Goal: Register for event/course

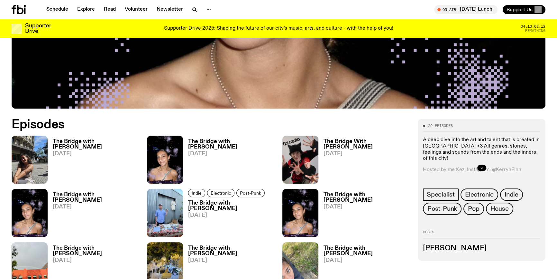
scroll to position [320, 0]
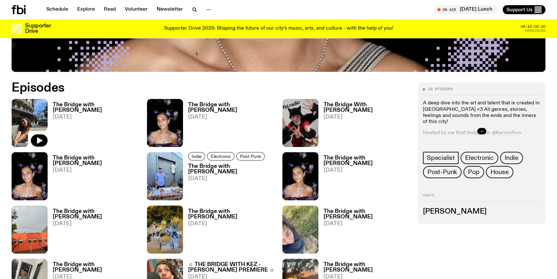
click at [28, 111] on img at bounding box center [30, 123] width 36 height 48
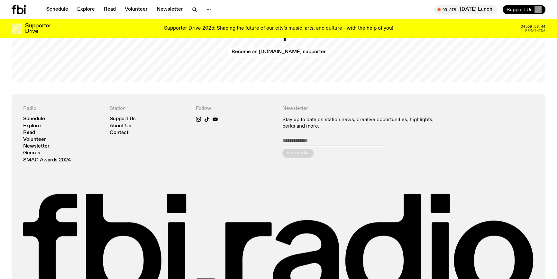
scroll to position [1448, 0]
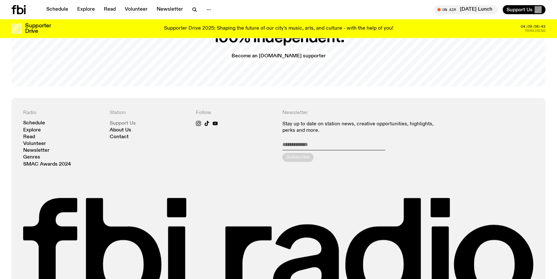
click at [130, 121] on link "Support Us" at bounding box center [123, 123] width 26 height 5
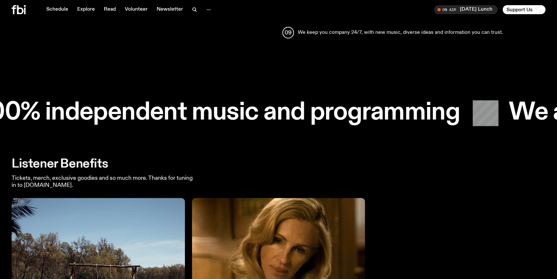
scroll to position [1164, 0]
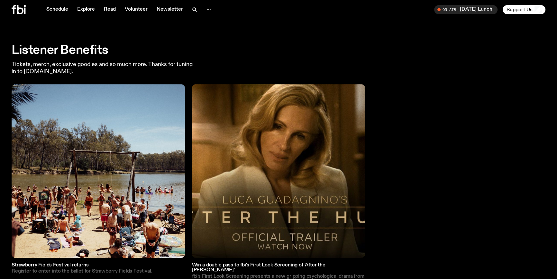
click at [279, 129] on img at bounding box center [278, 170] width 173 height 173
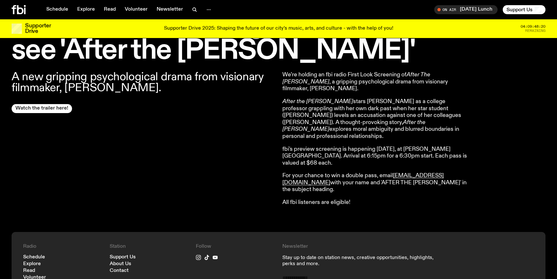
scroll to position [230, 0]
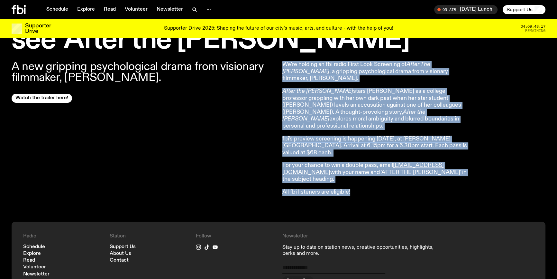
drag, startPoint x: 282, startPoint y: 61, endPoint x: 359, endPoint y: 179, distance: 141.1
click at [359, 179] on div "A new gripping psychological drama from visionary filmmaker, [PERSON_NAME]. Wat…" at bounding box center [278, 137] width 557 height 168
drag, startPoint x: 363, startPoint y: 180, endPoint x: 353, endPoint y: 176, distance: 11.7
click at [363, 188] on p "All fbi listeners are eligible!" at bounding box center [374, 191] width 185 height 7
drag, startPoint x: 283, startPoint y: 126, endPoint x: 284, endPoint y: 134, distance: 8.2
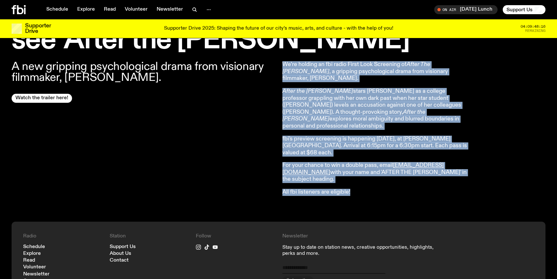
click at [283, 126] on article "We’re holding an fbi radio First Look Screening of After The [PERSON_NAME] , a …" at bounding box center [374, 128] width 185 height 134
click at [287, 140] on p "fbi's preview screening is happening [DATE], at [PERSON_NAME][GEOGRAPHIC_DATA].…" at bounding box center [374, 145] width 185 height 21
drag, startPoint x: 330, startPoint y: 144, endPoint x: 337, endPoint y: 144, distance: 6.8
click at [330, 144] on p "fbi's preview screening is happening [DATE], at [PERSON_NAME][GEOGRAPHIC_DATA].…" at bounding box center [374, 145] width 185 height 21
drag, startPoint x: 352, startPoint y: 147, endPoint x: 346, endPoint y: 147, distance: 5.8
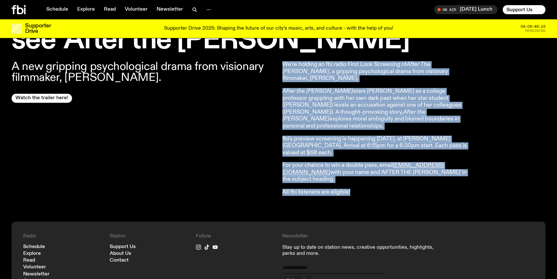
click at [351, 147] on p "fbi's preview screening is happening [DATE], at [PERSON_NAME][GEOGRAPHIC_DATA].…" at bounding box center [374, 145] width 185 height 21
click at [465, 77] on p "We’re holding an fbi radio First Look Screening of After The [PERSON_NAME] , a …" at bounding box center [374, 71] width 185 height 21
copy article "We’re holding an fbi radio First Look Screening of After The [PERSON_NAME] , a …"
click at [355, 138] on p "fbi's preview screening is happening [DATE], at [PERSON_NAME][GEOGRAPHIC_DATA].…" at bounding box center [374, 145] width 185 height 21
